Goal: Information Seeking & Learning: Find specific page/section

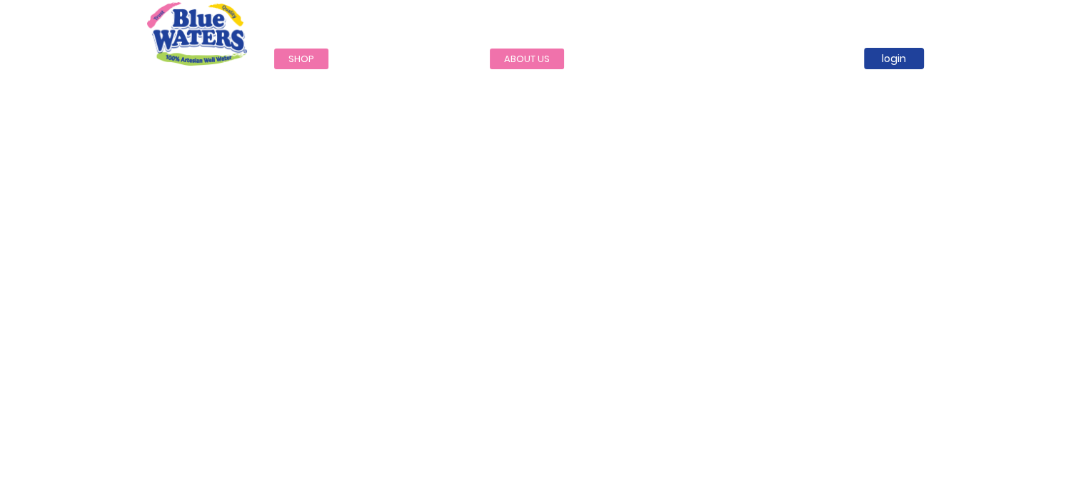
click at [521, 54] on link "about us" at bounding box center [527, 59] width 74 height 21
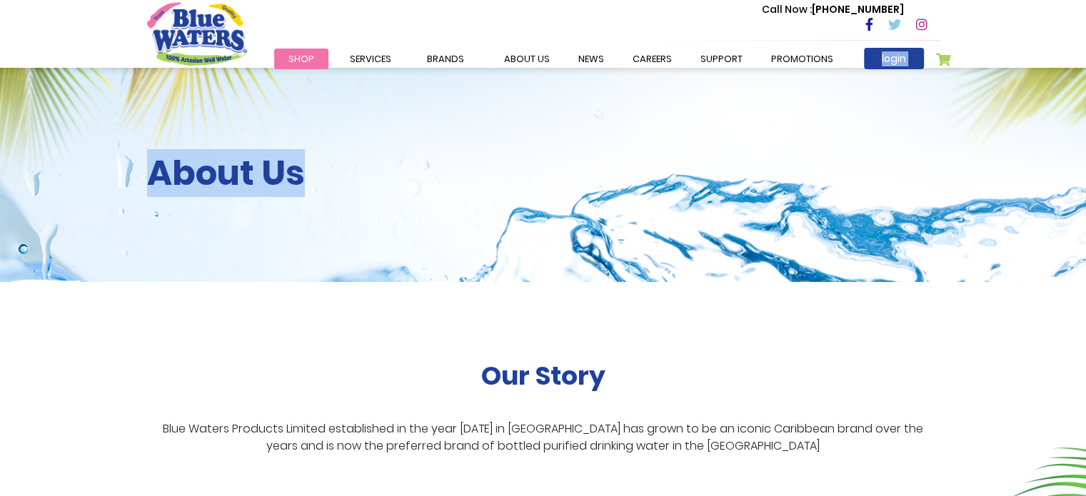
drag, startPoint x: 1086, startPoint y: 54, endPoint x: 1085, endPoint y: 91, distance: 37.1
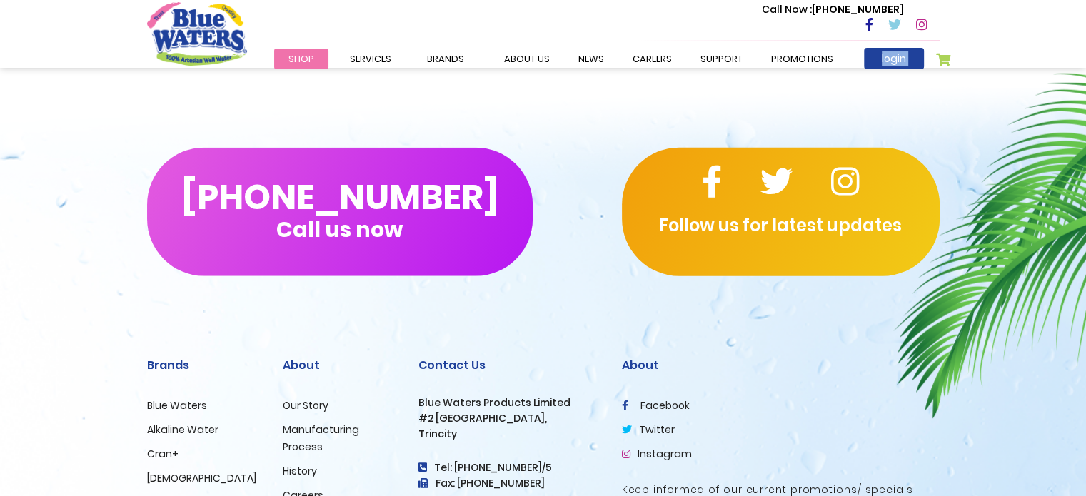
scroll to position [3405, 0]
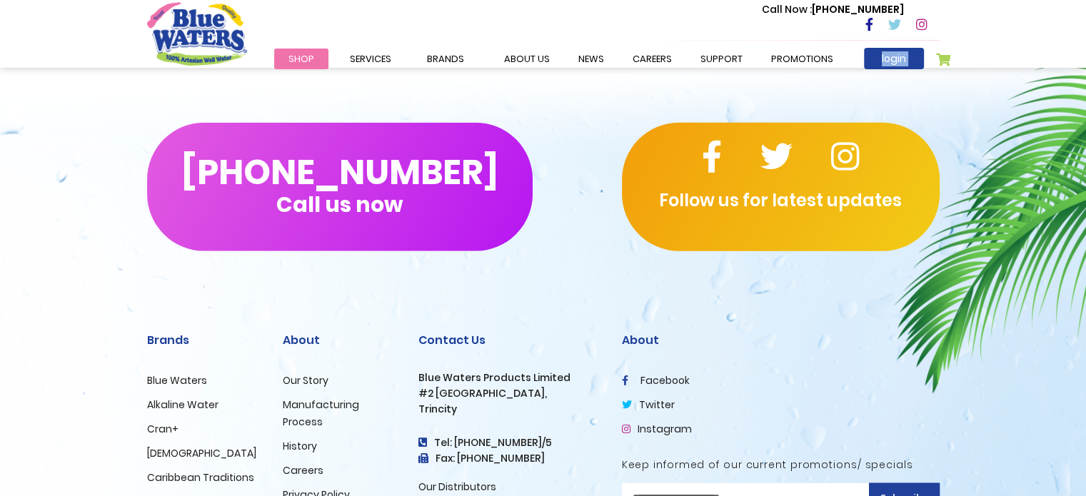
click at [321, 398] on link "Manufacturing Process" at bounding box center [321, 413] width 76 height 31
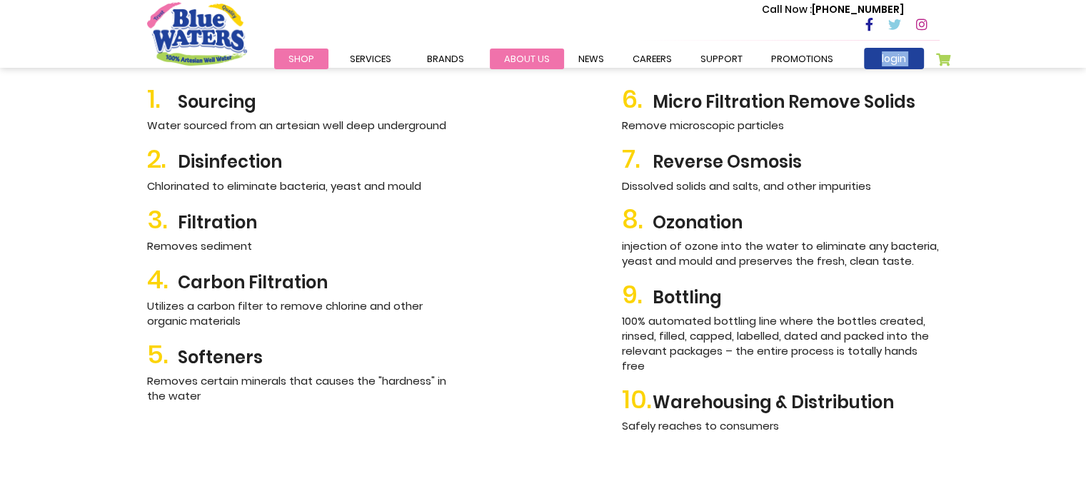
click at [526, 55] on link "about us" at bounding box center [527, 59] width 74 height 21
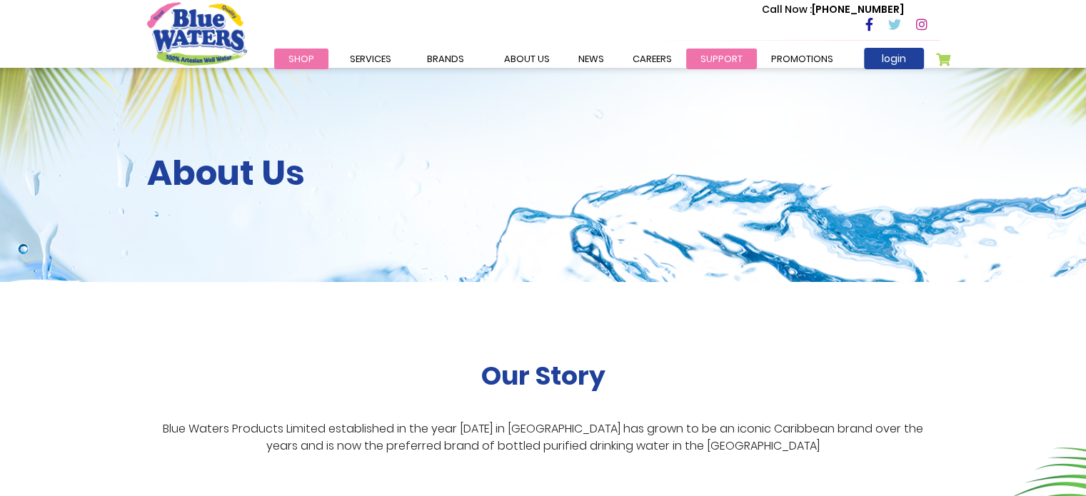
click at [720, 56] on link "support" at bounding box center [721, 59] width 71 height 21
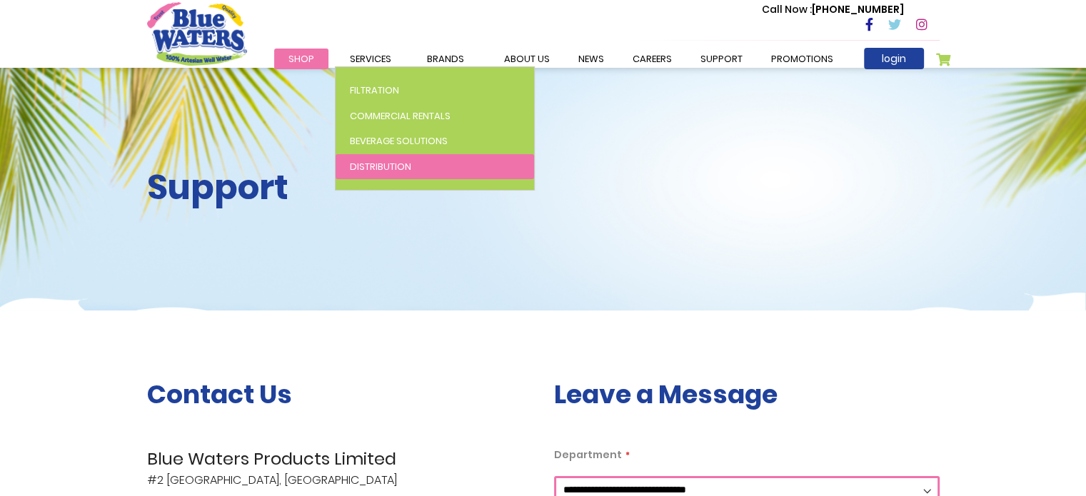
click at [386, 164] on span "Distribution" at bounding box center [380, 167] width 61 height 14
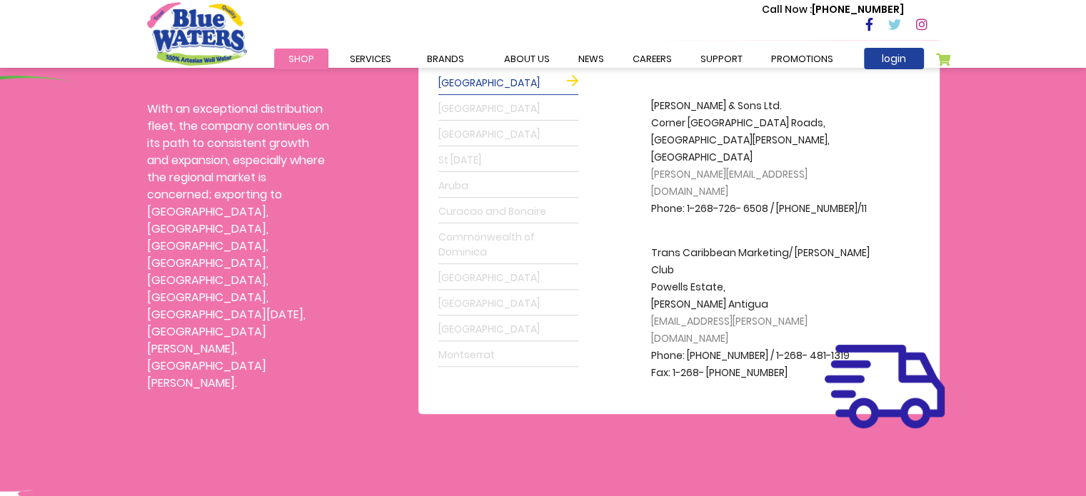
scroll to position [444, 0]
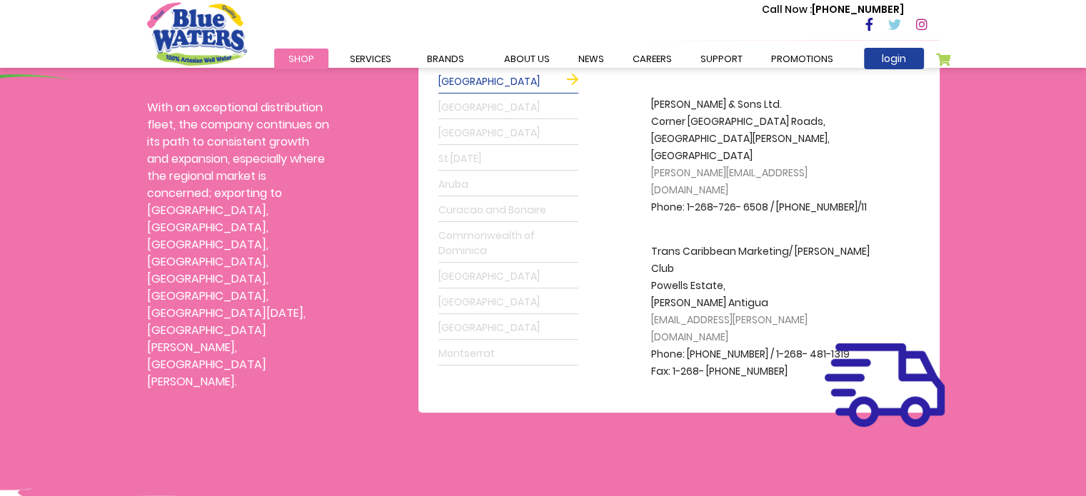
click at [466, 103] on link "[GEOGRAPHIC_DATA]" at bounding box center [509, 107] width 140 height 23
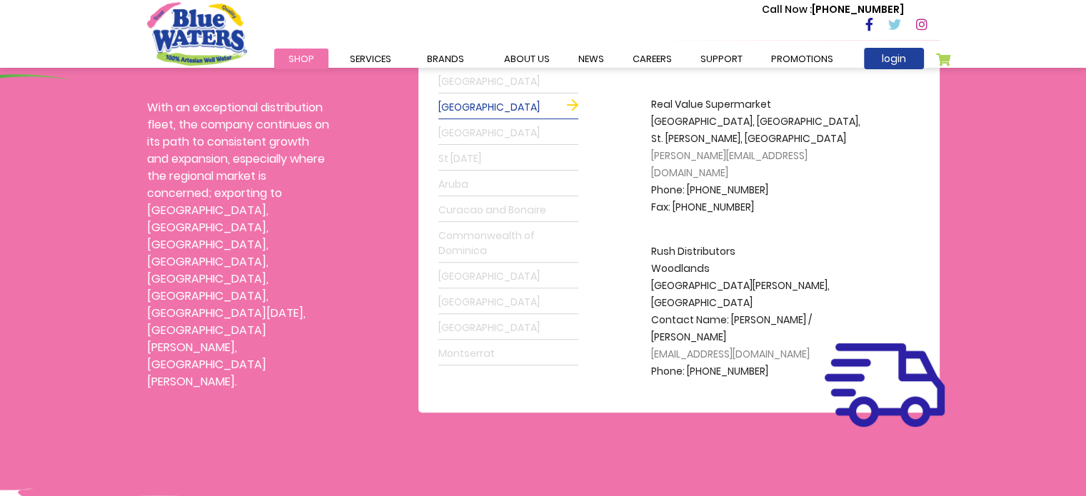
click at [469, 130] on link "[GEOGRAPHIC_DATA]" at bounding box center [509, 133] width 140 height 23
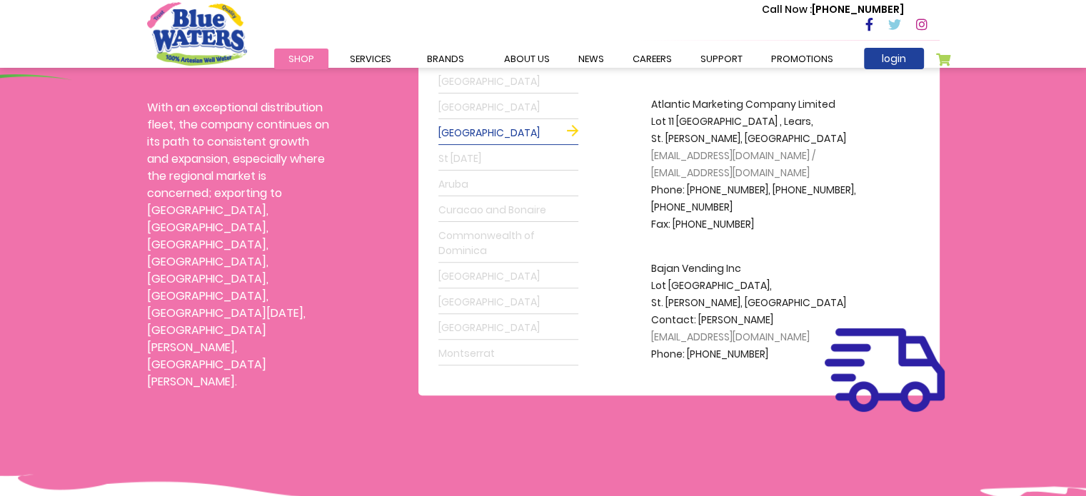
click at [474, 156] on link "St [DATE]" at bounding box center [509, 159] width 140 height 23
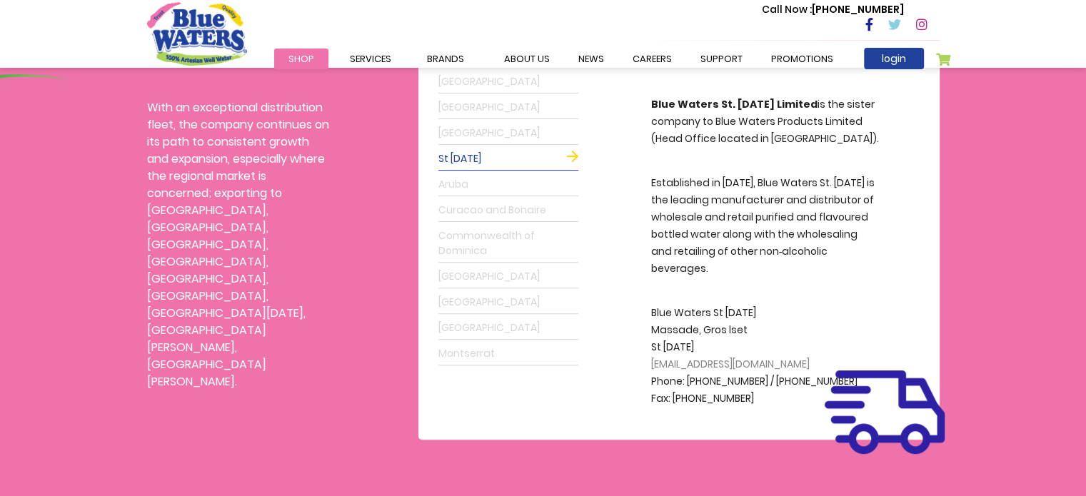
click at [481, 185] on link "Aruba" at bounding box center [509, 185] width 140 height 23
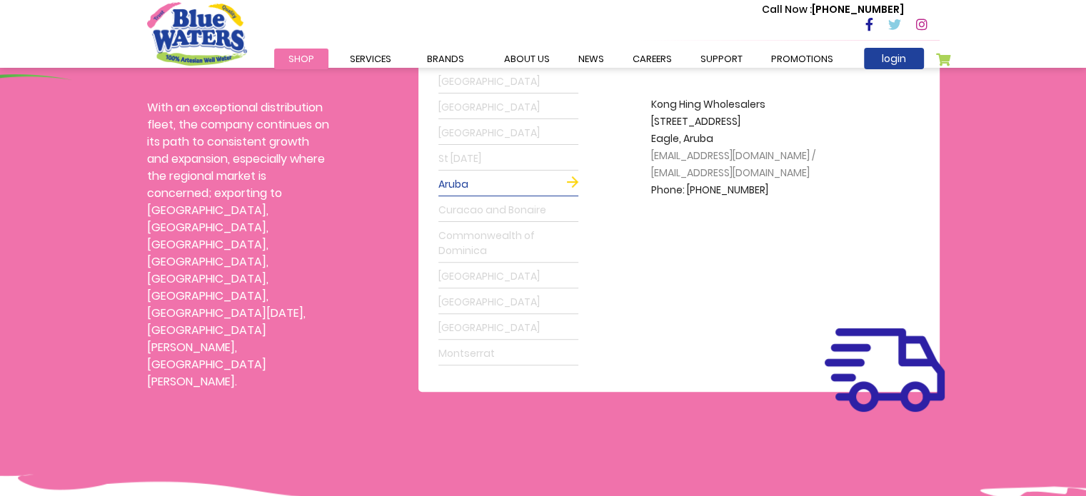
click at [485, 205] on link "Curacao and Bonaire" at bounding box center [509, 210] width 140 height 23
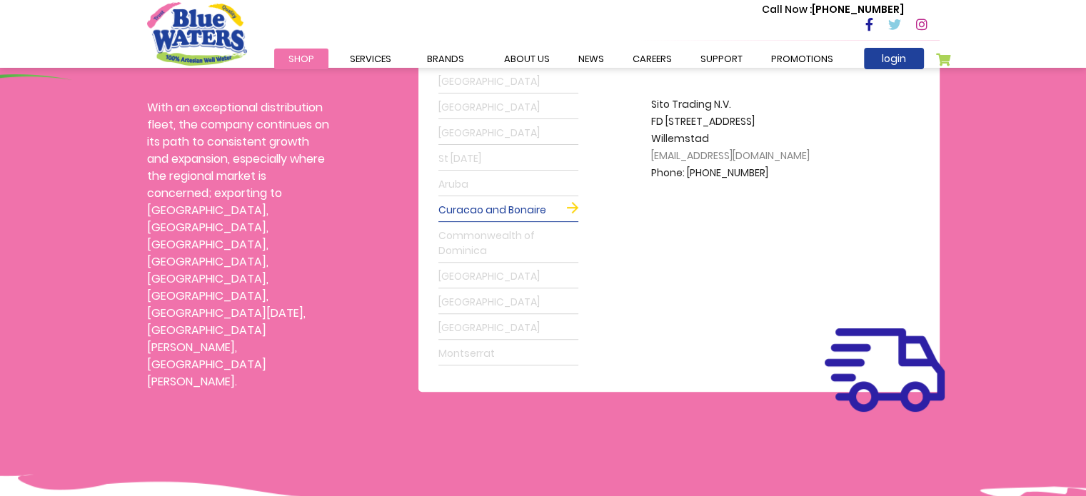
click at [476, 242] on link "Commonwealth of Dominica" at bounding box center [509, 244] width 140 height 38
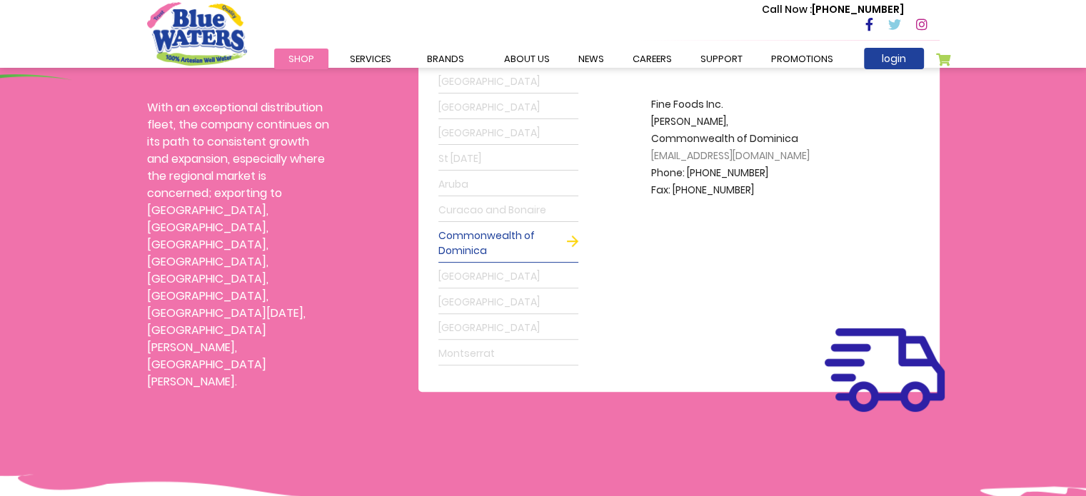
click at [471, 276] on link "[GEOGRAPHIC_DATA]" at bounding box center [509, 277] width 140 height 23
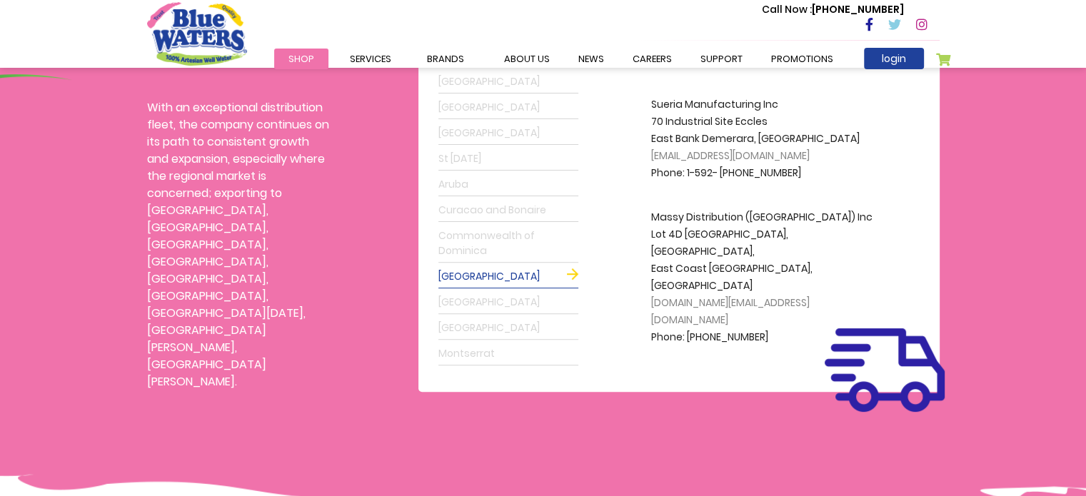
click at [479, 293] on link "[GEOGRAPHIC_DATA]" at bounding box center [509, 302] width 140 height 23
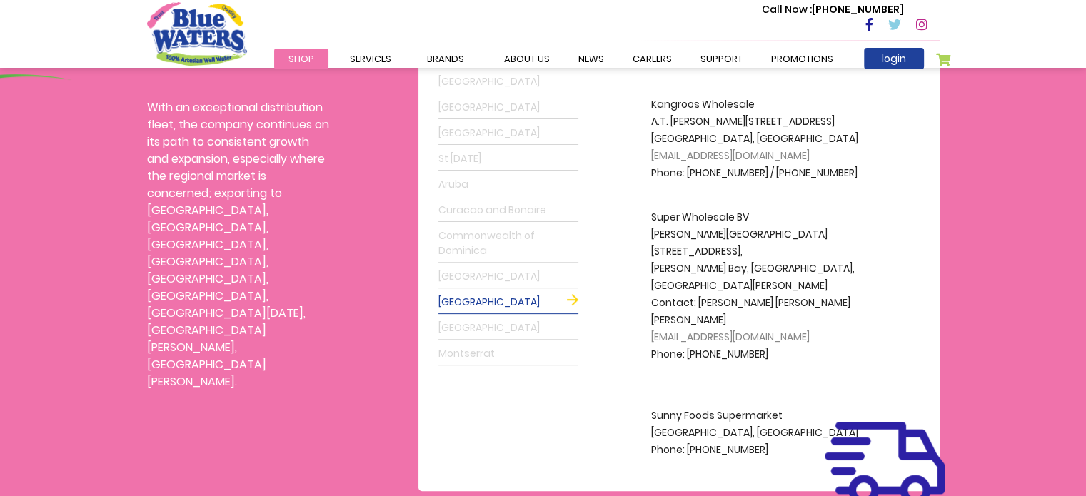
click at [482, 327] on link "[GEOGRAPHIC_DATA]" at bounding box center [509, 328] width 140 height 23
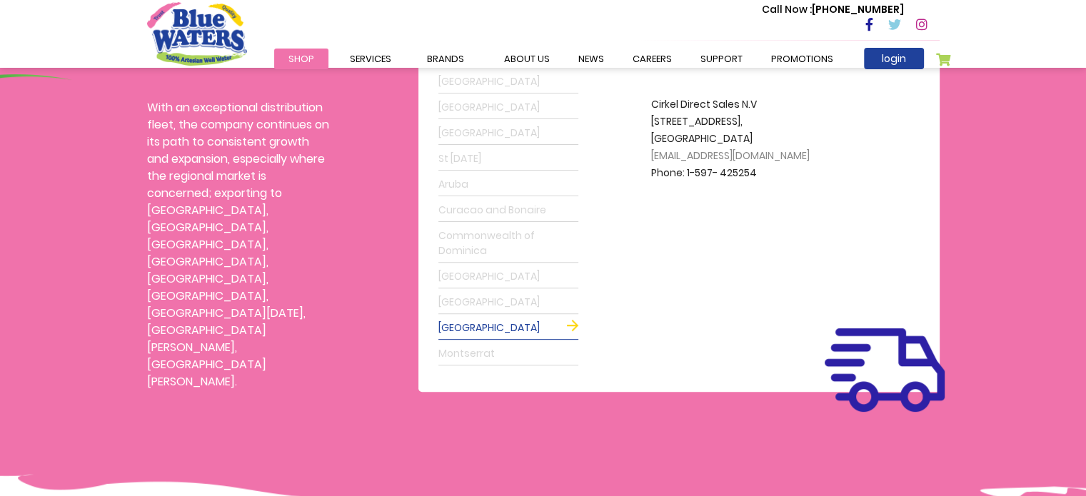
click at [484, 354] on link "Montserrat" at bounding box center [509, 354] width 140 height 23
